Goal: Task Accomplishment & Management: Complete application form

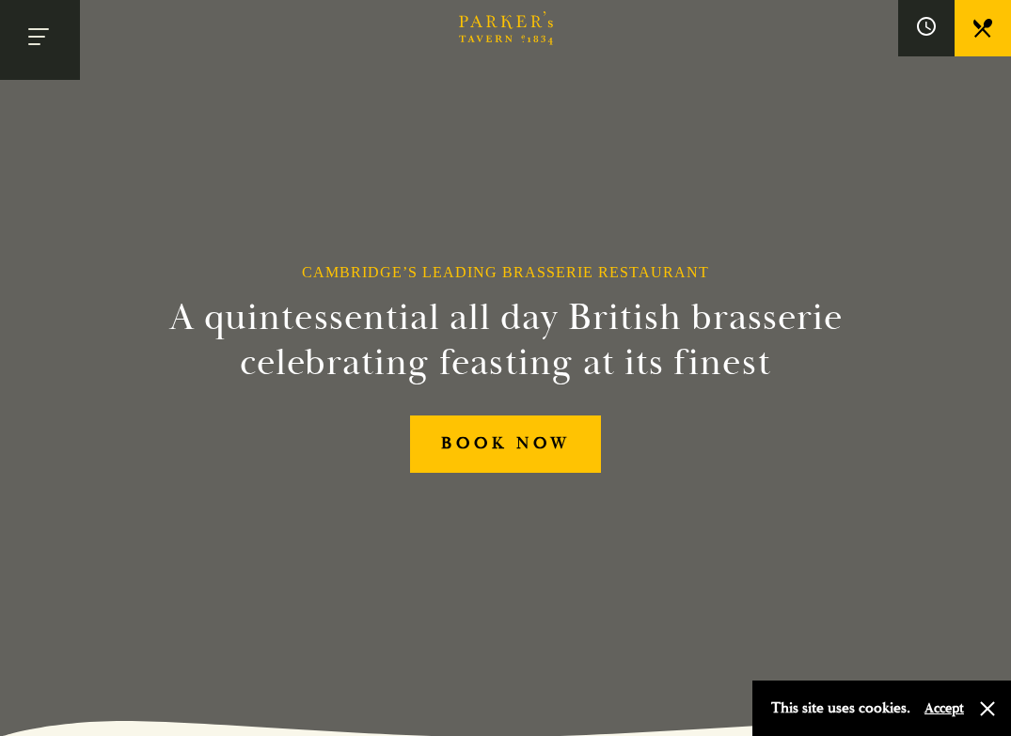
click at [40, 22] on button "Toggle navigation" at bounding box center [40, 40] width 80 height 80
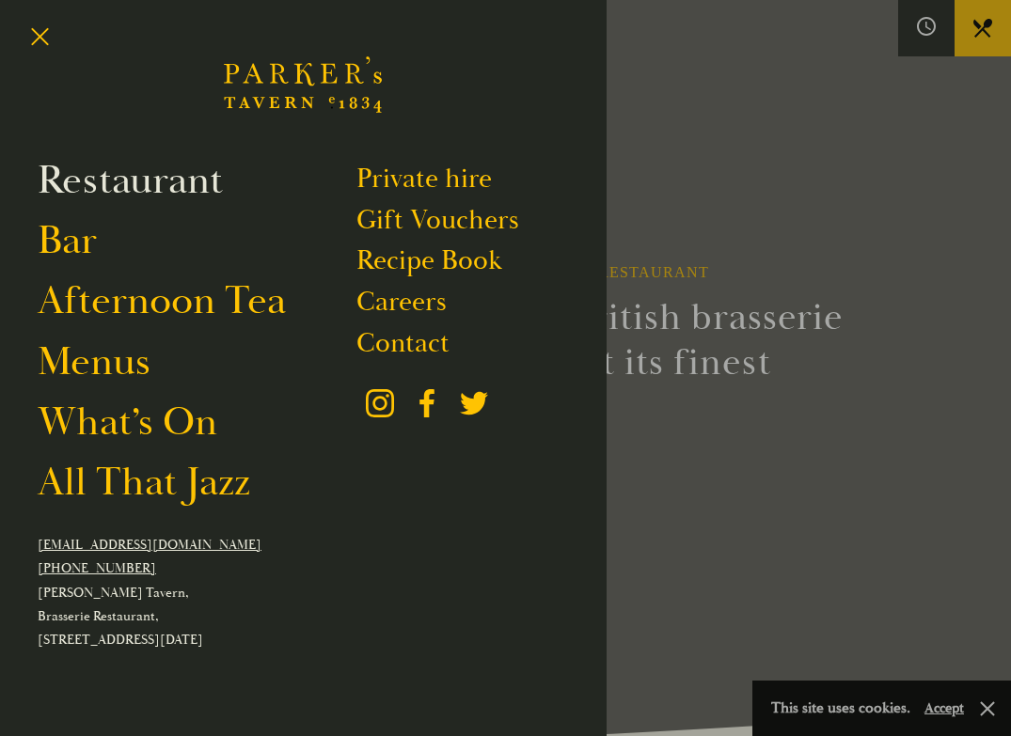
click at [110, 177] on link "Restaurant" at bounding box center [130, 181] width 185 height 50
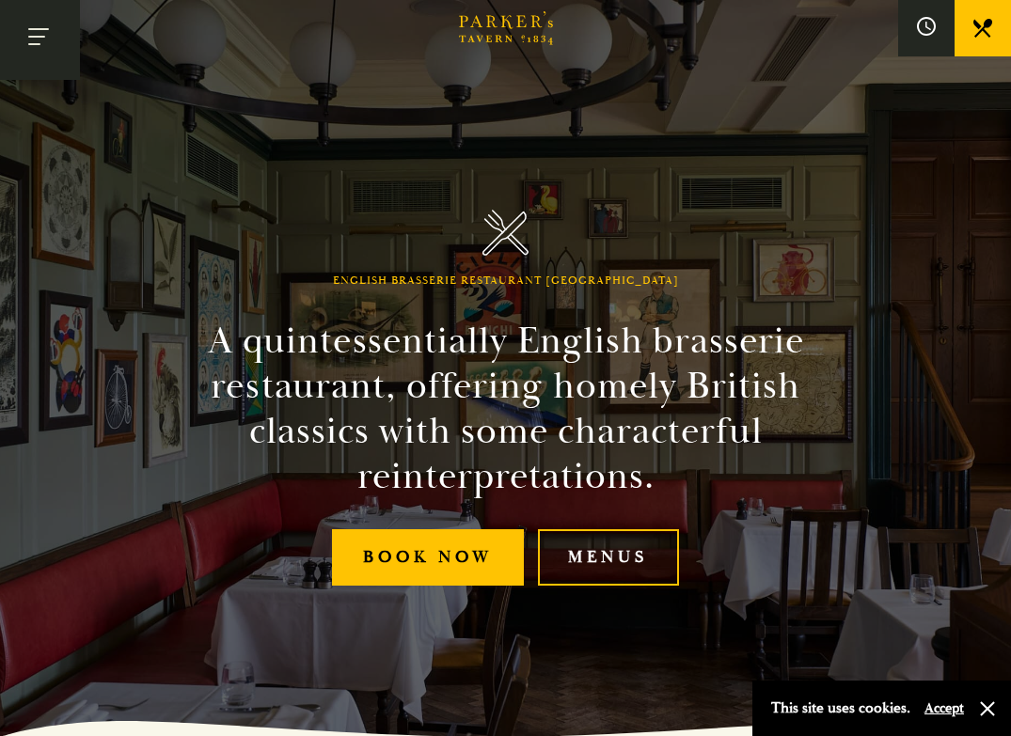
click at [50, 50] on button "Toggle navigation" at bounding box center [40, 40] width 80 height 80
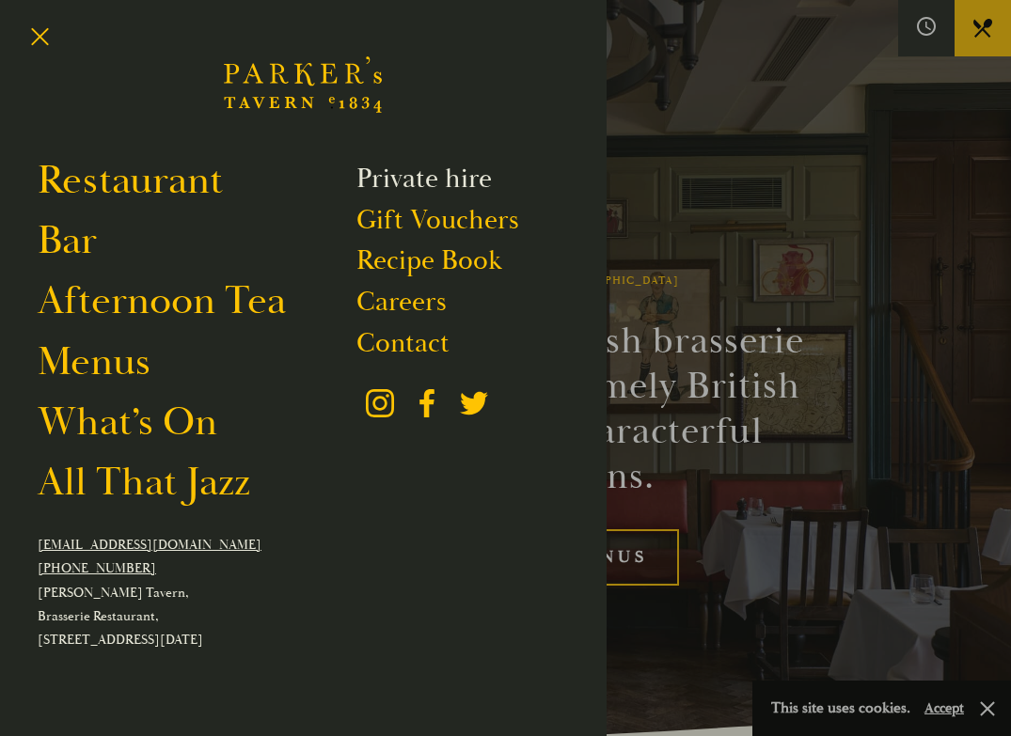
click at [445, 186] on link "Private hire" at bounding box center [423, 179] width 135 height 34
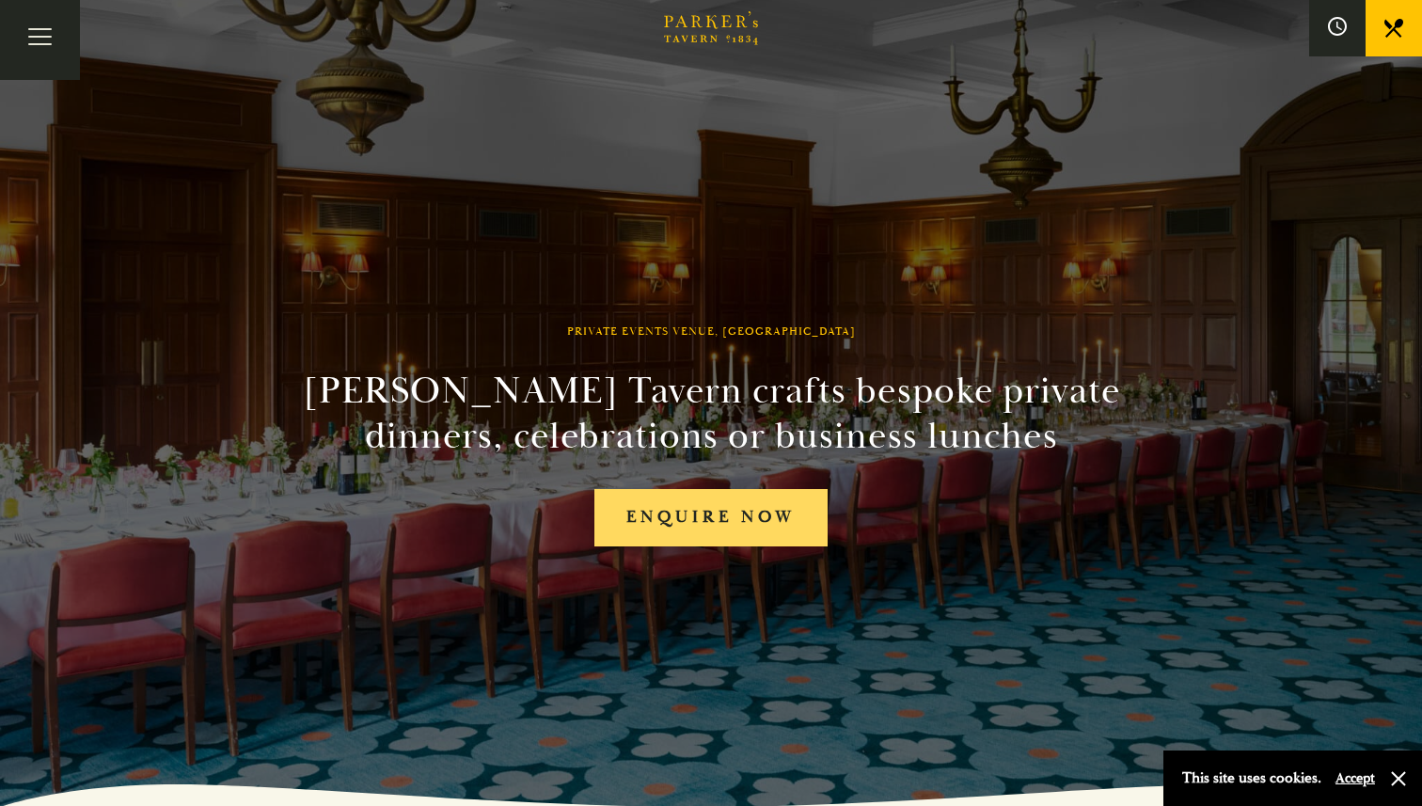
click at [737, 526] on link "Enquire now" at bounding box center [710, 517] width 233 height 57
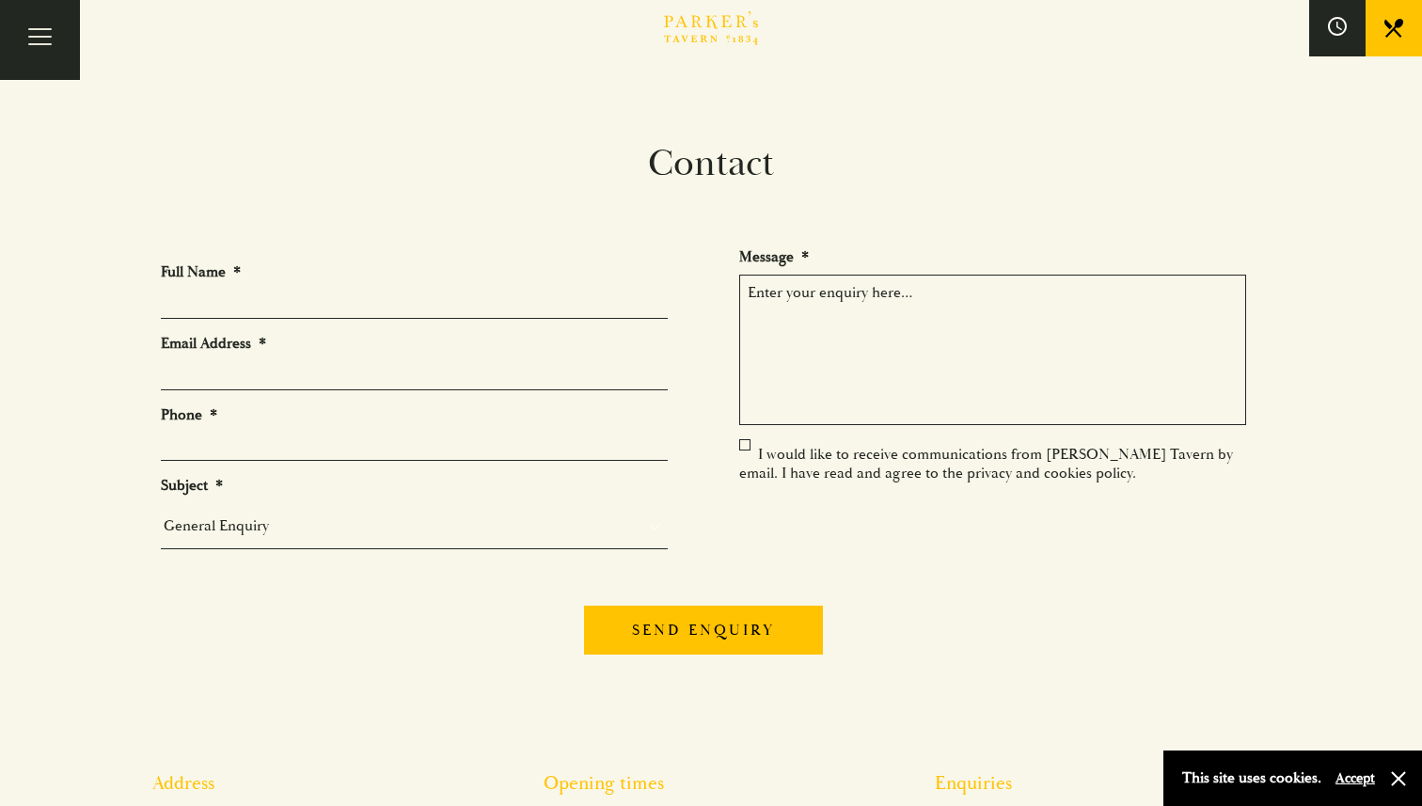
click at [584, 306] on input "Full Name *" at bounding box center [414, 304] width 507 height 29
type input "Paula Martin Gonzalez"
type input "pm681@cantab.ac.uk"
type input "07999171884"
click at [300, 536] on select "General Enquiry Private Bookings Group Bookings Events" at bounding box center [414, 526] width 507 height 26
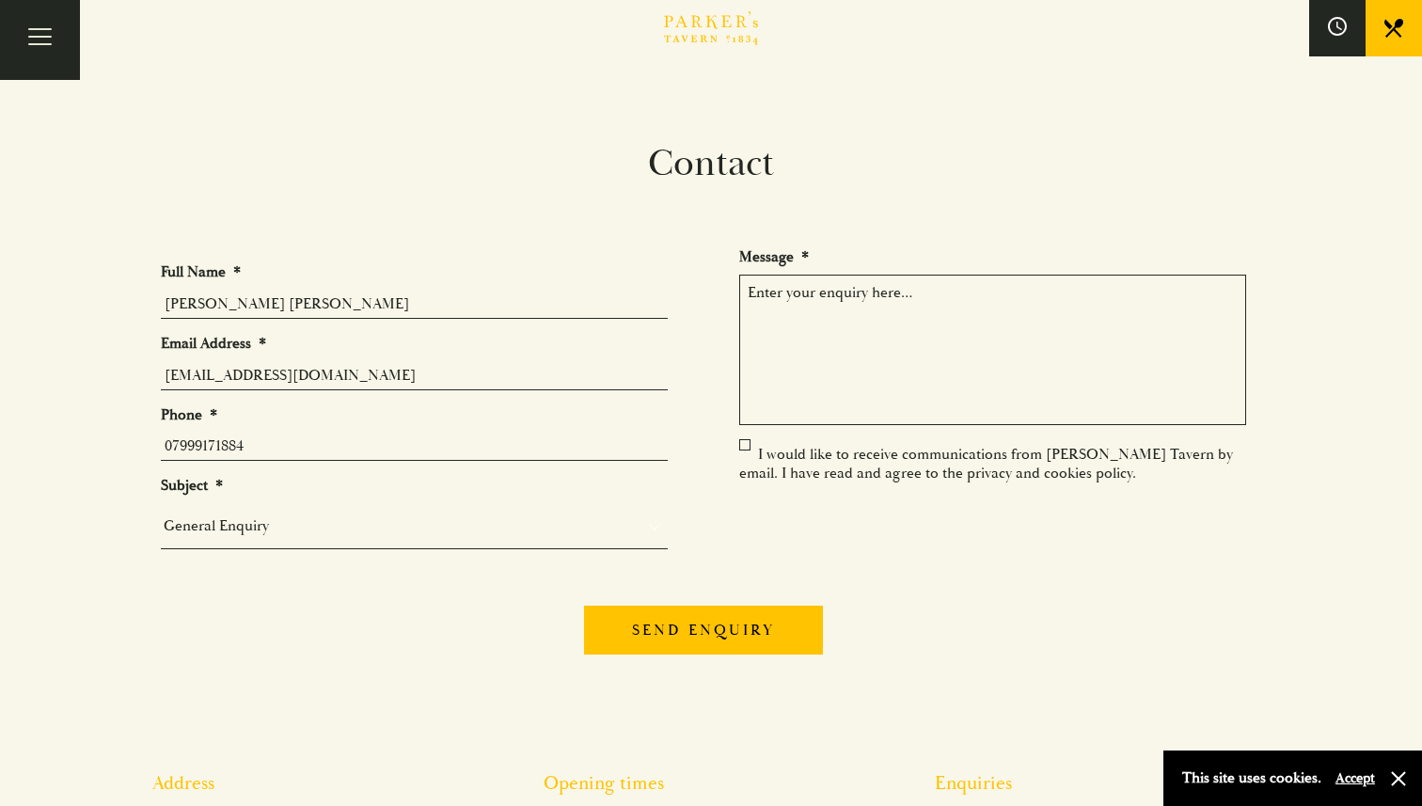
select select "Private Bookings"
click at [161, 514] on select "General Enquiry Private Bookings Group Bookings Events" at bounding box center [414, 526] width 507 height 26
click at [893, 345] on textarea "Message *" at bounding box center [992, 350] width 507 height 150
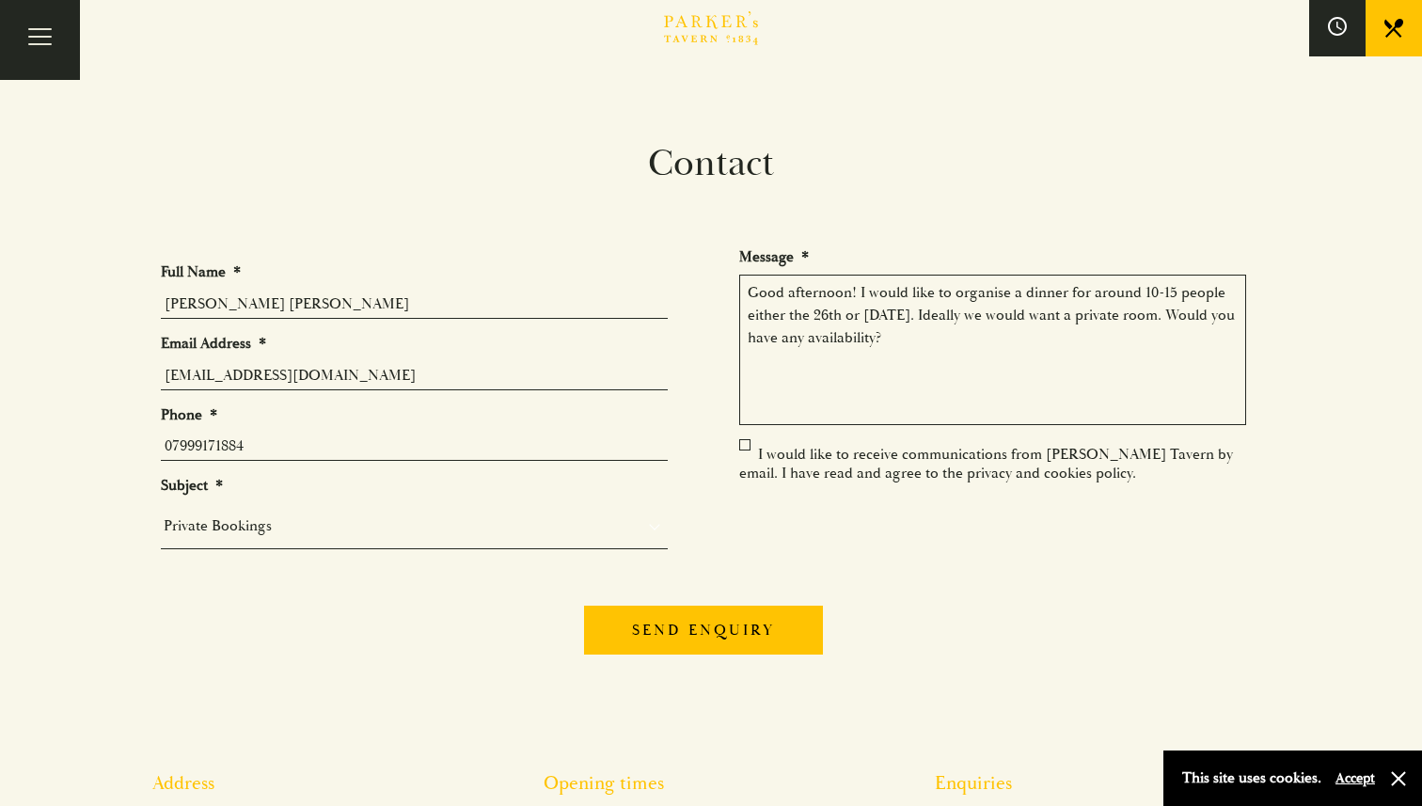
click at [1205, 312] on textarea "Good afternoon! I would like to organise a dinner for around 10-15 people eithe…" at bounding box center [992, 350] width 507 height 150
click at [922, 359] on textarea "Good afternoon! I would like to organise a dinner for around 10-15 people eithe…" at bounding box center [992, 350] width 507 height 150
type textarea "Good afternoon! I would like to organise a dinner for around 10-15 people eithe…"
click at [742, 445] on label "I would like to receive communications from Parker’s Tavern by email. I have re…" at bounding box center [986, 464] width 494 height 38
click at [743, 456] on input "I would like to receive communications from Parker’s Tavern by email. I have re…" at bounding box center [743, 456] width 0 height 0
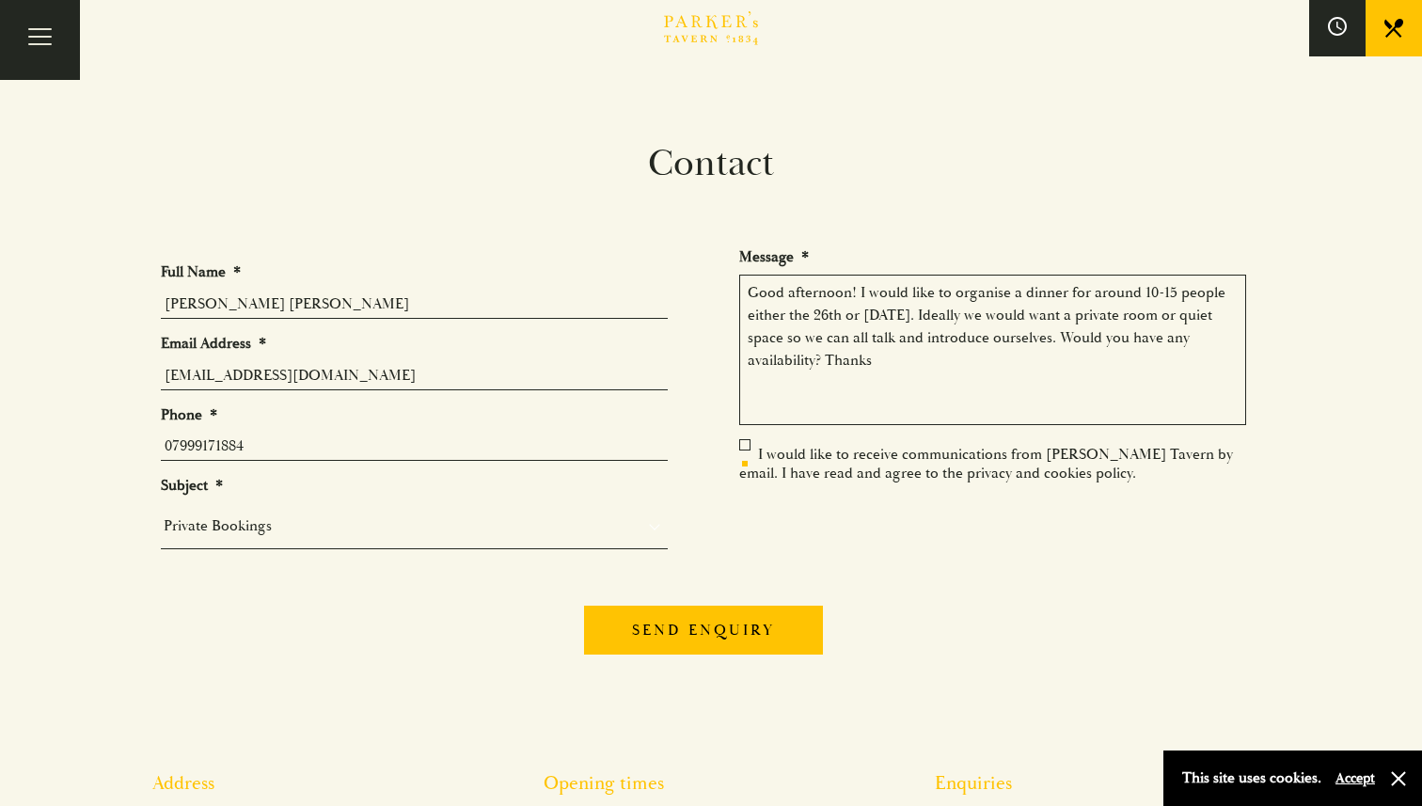
click at [990, 342] on textarea "Good afternoon! I would like to organise a dinner for around 10-15 people eithe…" at bounding box center [992, 350] width 507 height 150
click at [978, 362] on textarea "Good afternoon! I would like to organise a dinner for around 10-15 people eithe…" at bounding box center [992, 350] width 507 height 150
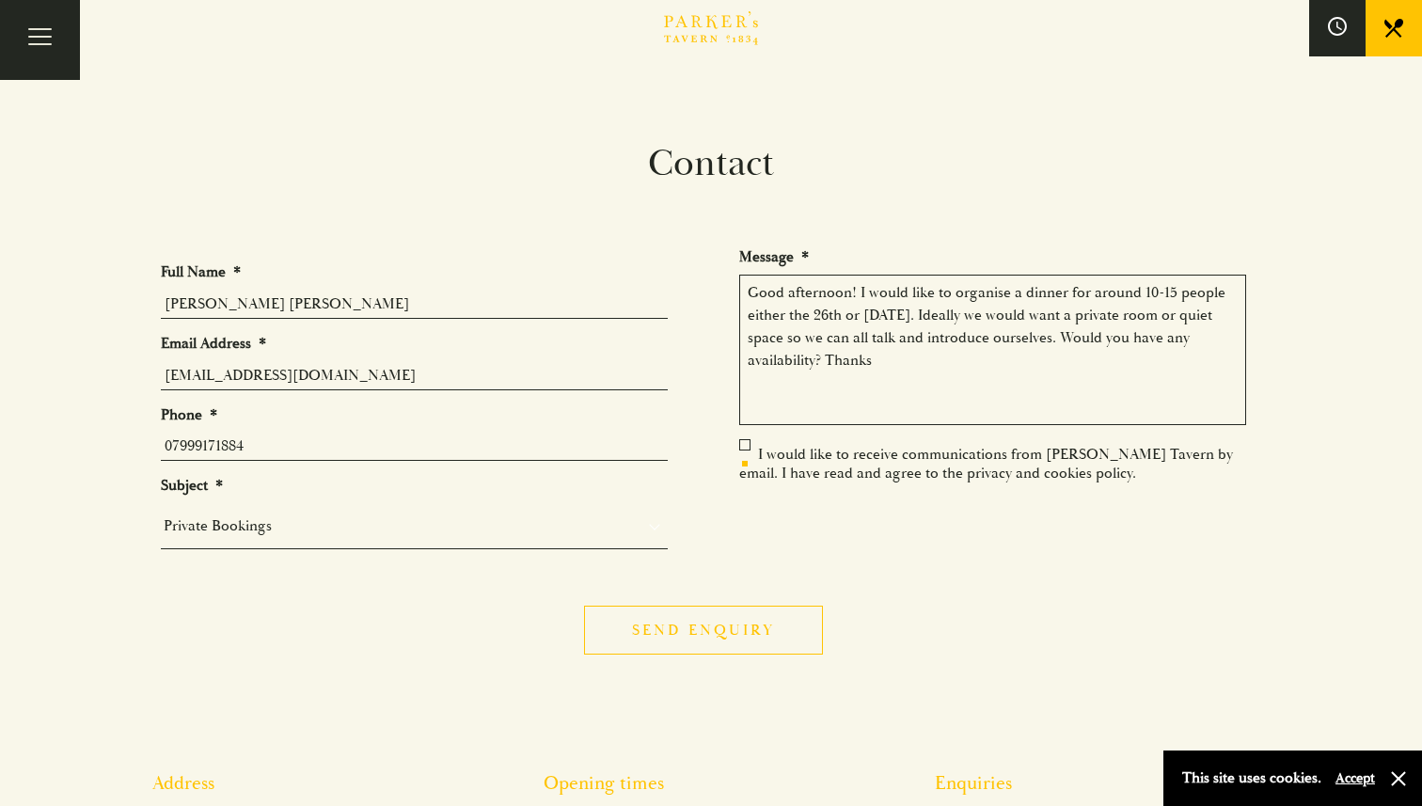
click at [648, 647] on input "Send enquiry" at bounding box center [703, 630] width 239 height 49
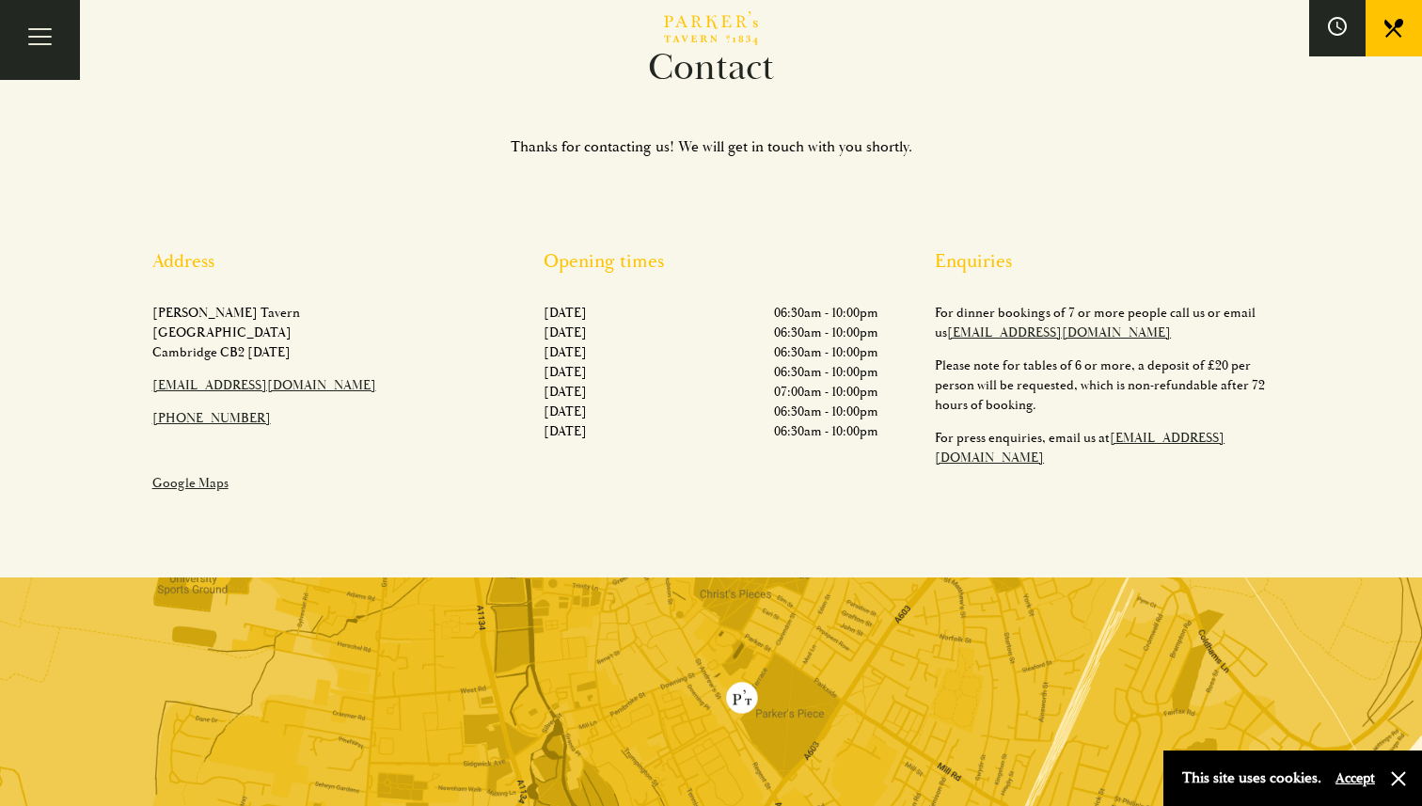
scroll to position [139, 0]
